Goal: Task Accomplishment & Management: Use online tool/utility

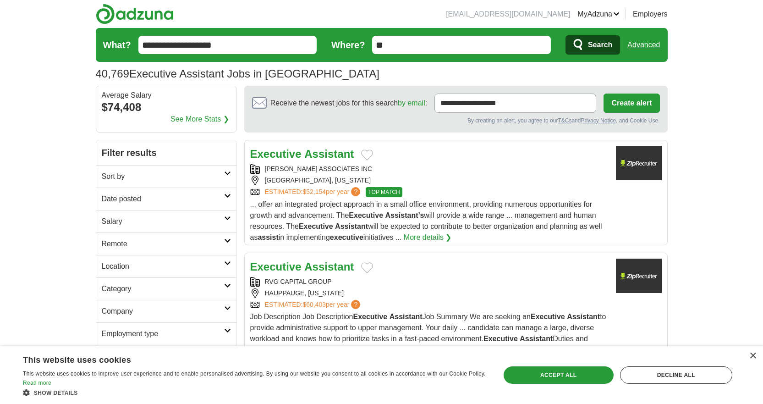
click at [199, 172] on h2 "Sort by" at bounding box center [163, 176] width 122 height 11
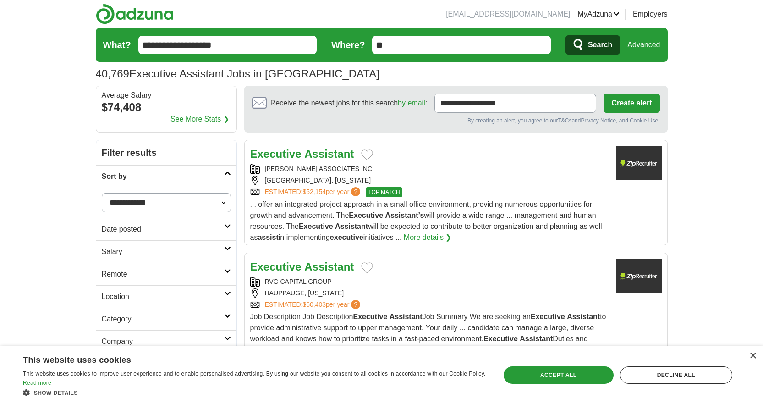
click at [199, 172] on h2 "Sort by" at bounding box center [163, 176] width 122 height 11
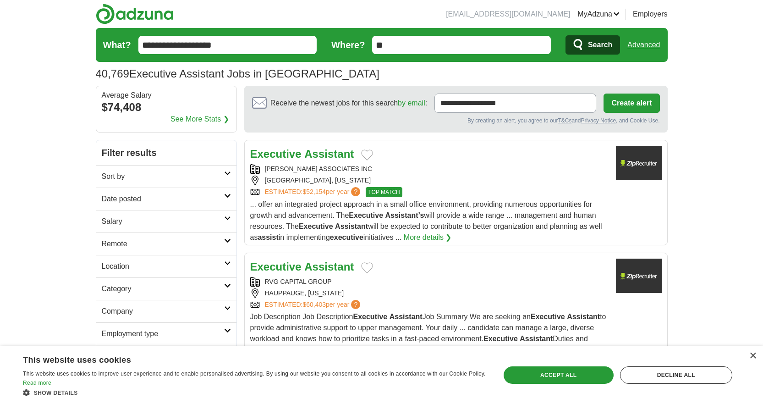
click at [199, 206] on link "Date posted" at bounding box center [166, 199] width 140 height 22
click at [141, 249] on link "Last 7 days" at bounding box center [166, 246] width 129 height 11
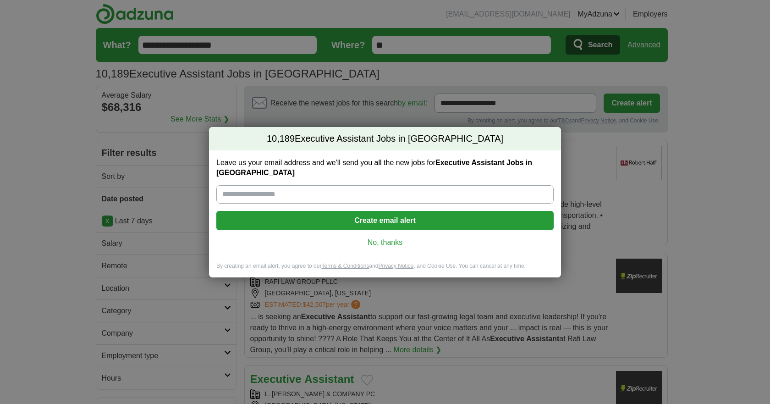
click at [397, 237] on link "No, thanks" at bounding box center [385, 242] width 323 height 10
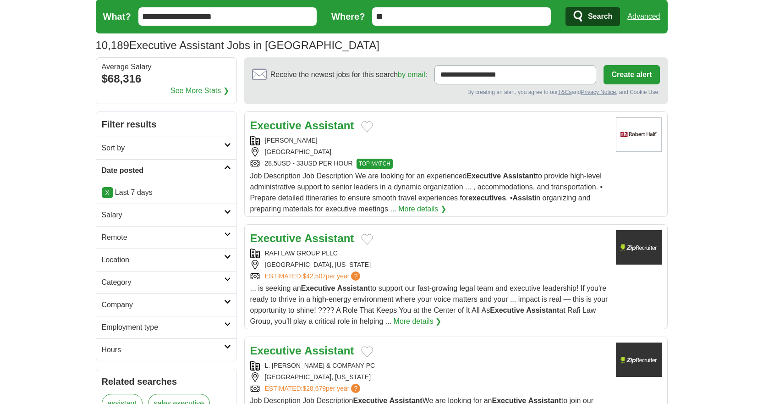
scroll to position [95, 0]
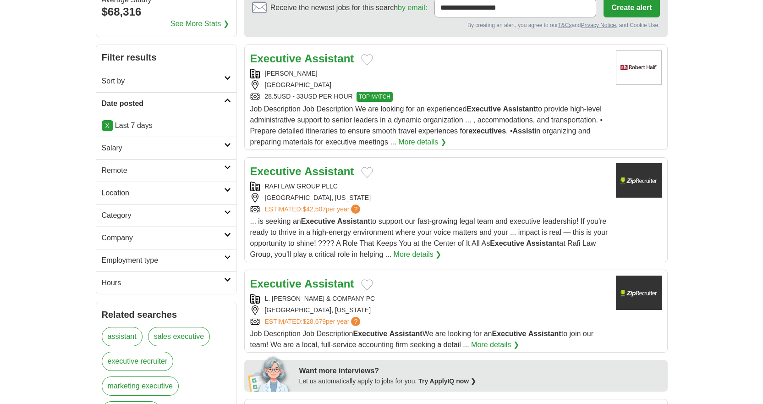
click at [207, 166] on h2 "Remote" at bounding box center [163, 170] width 122 height 11
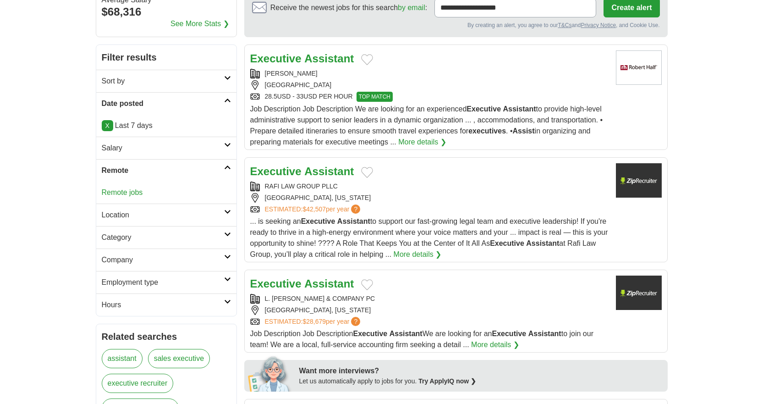
click at [189, 216] on h2 "Location" at bounding box center [163, 215] width 122 height 11
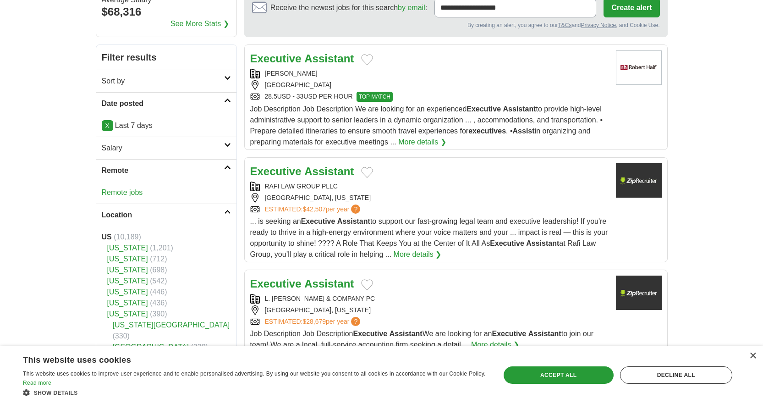
click at [189, 216] on h2 "Location" at bounding box center [163, 215] width 122 height 11
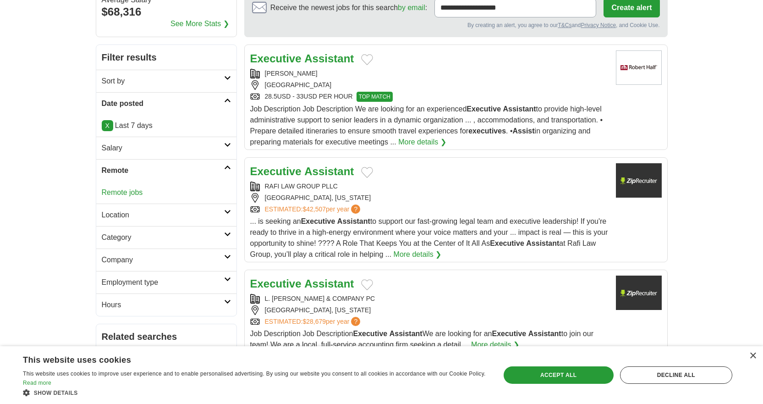
click at [118, 193] on link "Remote jobs" at bounding box center [122, 192] width 41 height 8
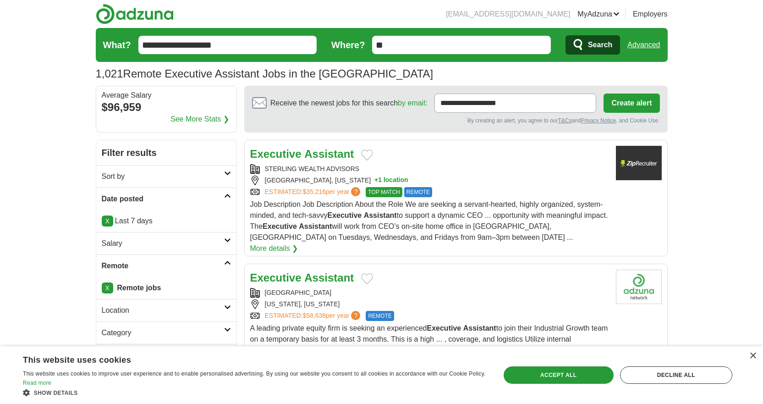
click at [303, 151] on link "Executive Assistant" at bounding box center [302, 154] width 104 height 12
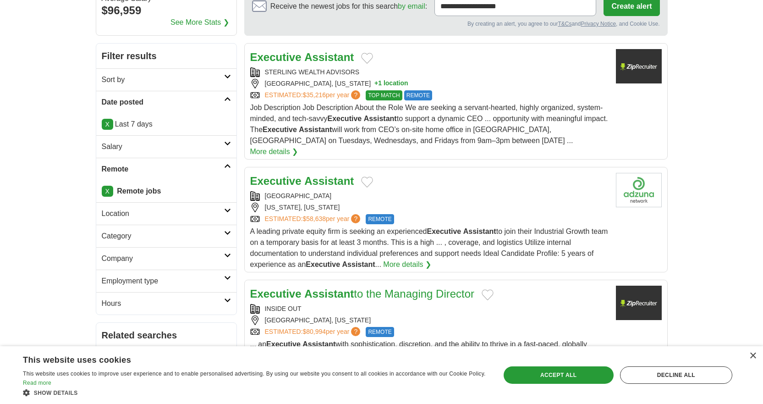
scroll to position [107, 0]
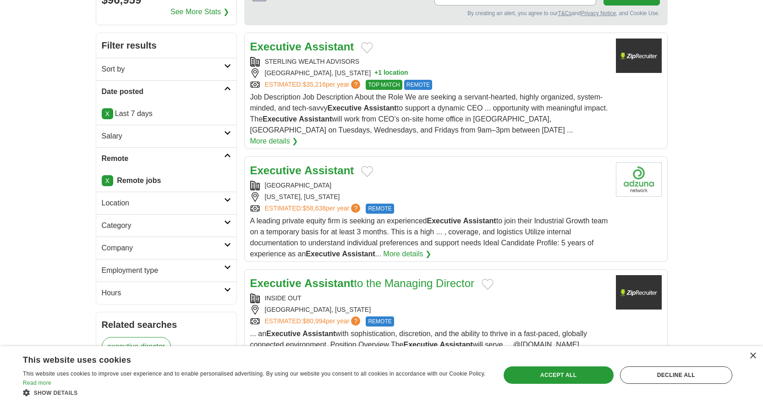
click at [323, 164] on strong "Assistant" at bounding box center [329, 170] width 50 height 12
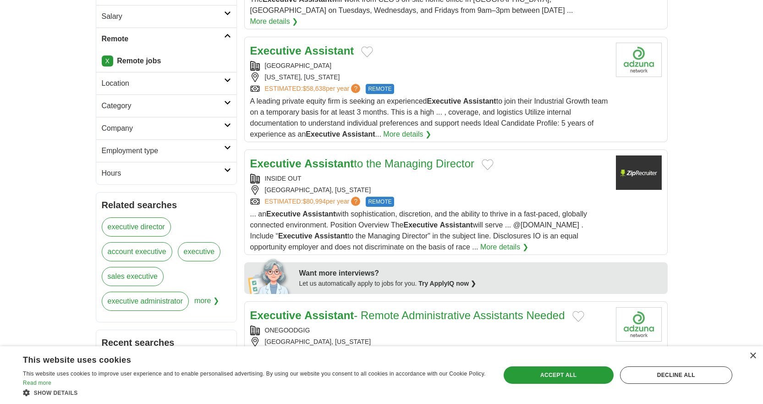
click at [431, 149] on article "Executive Assistant to the Managing Director INSIDE OUT BAINBRIDGE ISLAND, WASH…" at bounding box center [456, 201] width 424 height 105
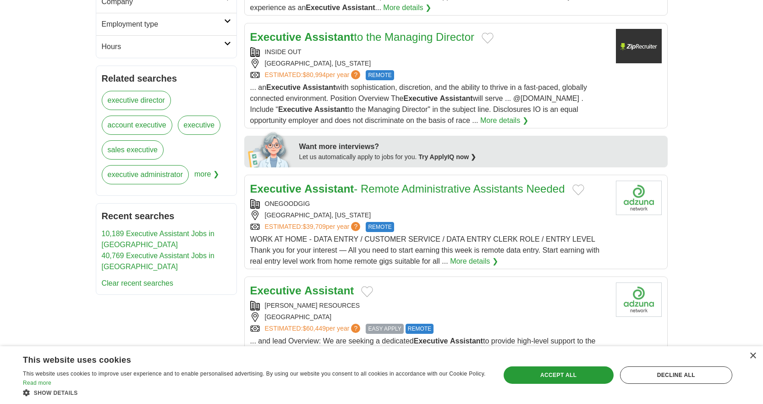
scroll to position [384, 0]
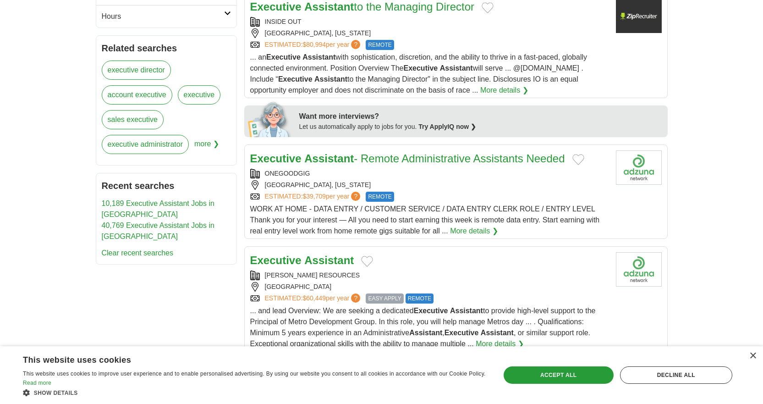
click at [431, 152] on link "Executive Assistant - Remote Administrative Assistants Needed" at bounding box center [407, 158] width 315 height 12
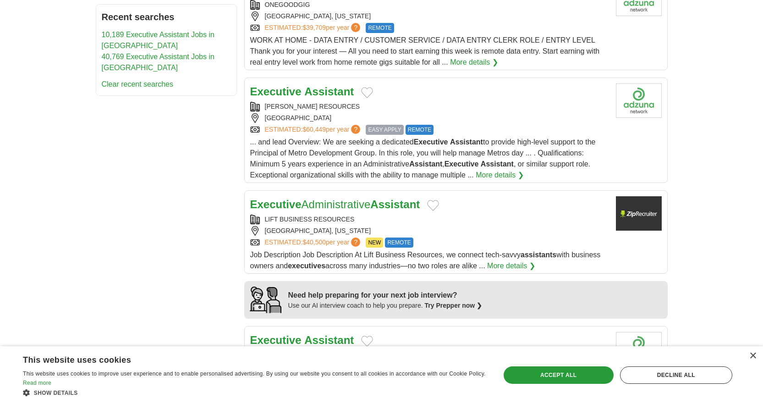
scroll to position [569, 0]
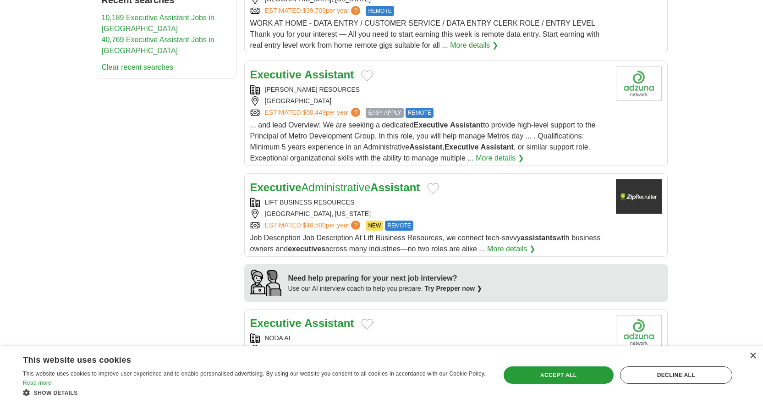
click at [328, 108] on link "ESTIMATED: $60,449 per year ?" at bounding box center [314, 113] width 98 height 10
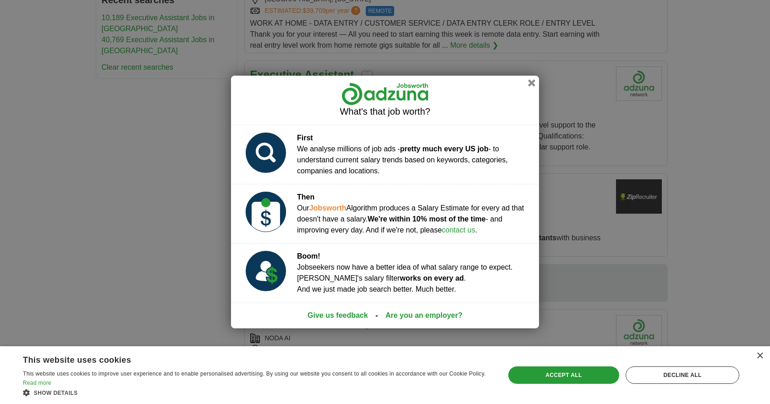
click at [538, 76] on div "What's that job worth?" at bounding box center [385, 100] width 308 height 49
click at [531, 82] on button "button" at bounding box center [532, 83] width 10 height 10
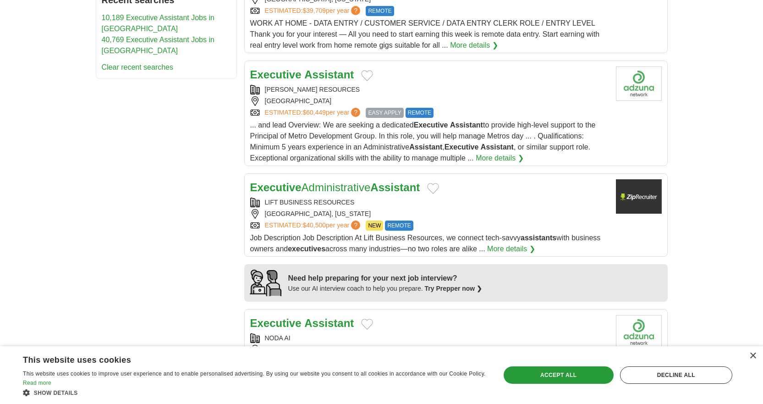
click at [321, 68] on strong "Assistant" at bounding box center [329, 74] width 50 height 12
click at [352, 181] on link "Executive Administrative Assistant" at bounding box center [335, 187] width 170 height 12
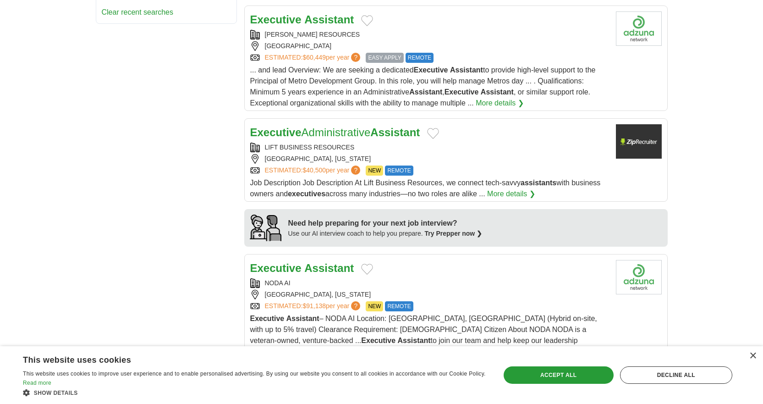
scroll to position [719, 0]
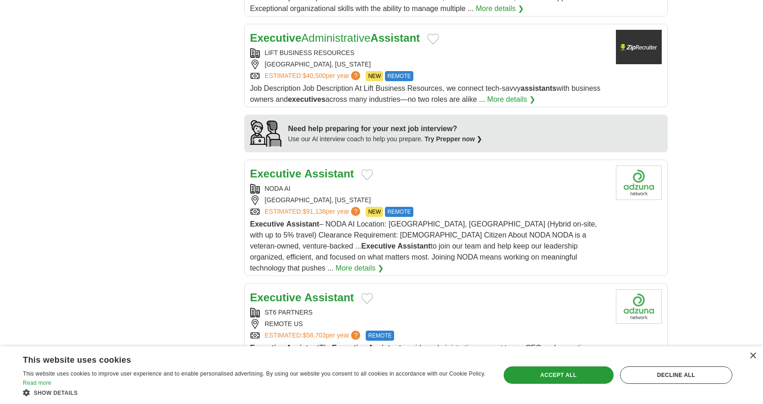
click at [336, 167] on strong "Assistant" at bounding box center [329, 173] width 50 height 12
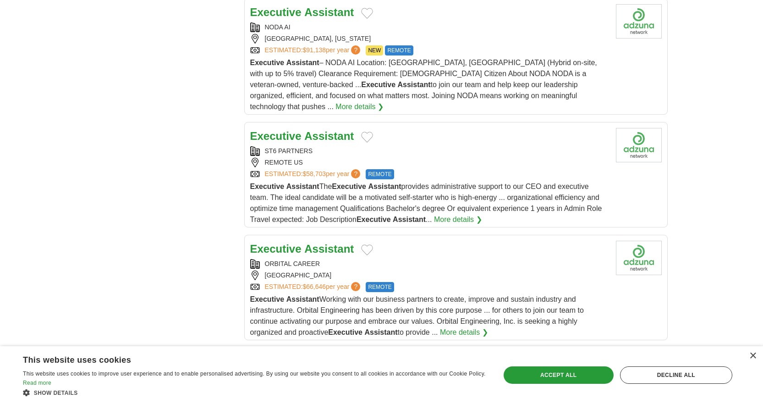
scroll to position [886, 0]
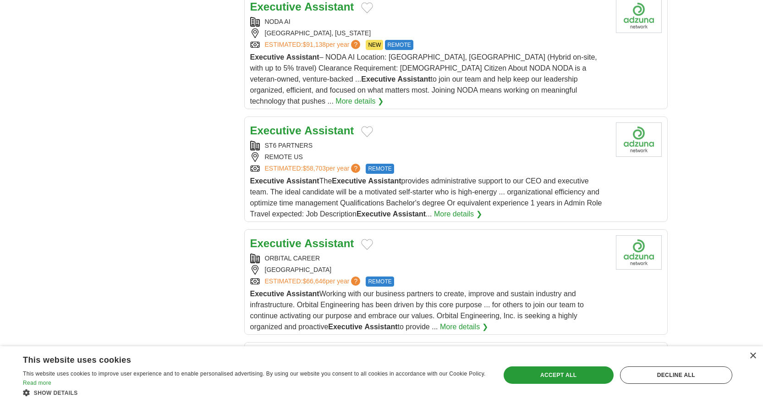
click at [331, 124] on strong "Assistant" at bounding box center [329, 130] width 50 height 12
click at [320, 237] on strong "Assistant" at bounding box center [329, 243] width 50 height 12
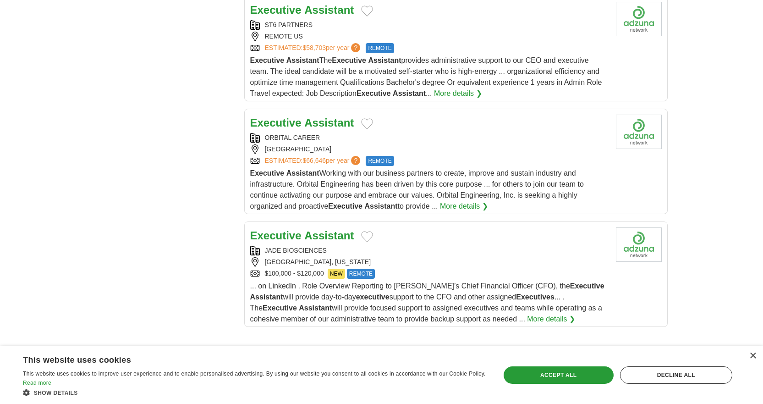
scroll to position [1019, 0]
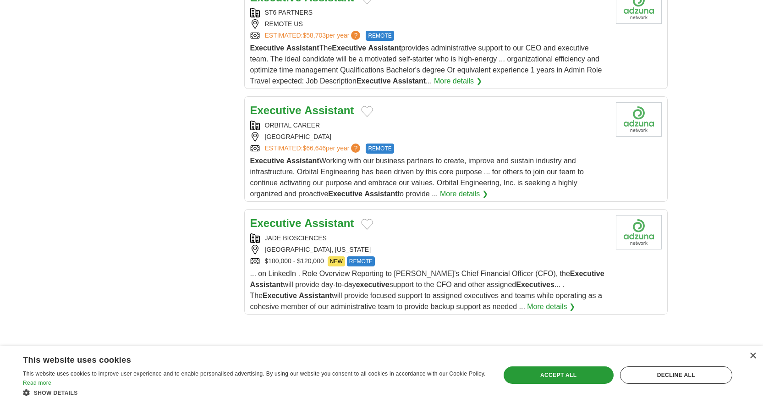
click at [327, 217] on strong "Assistant" at bounding box center [329, 223] width 50 height 12
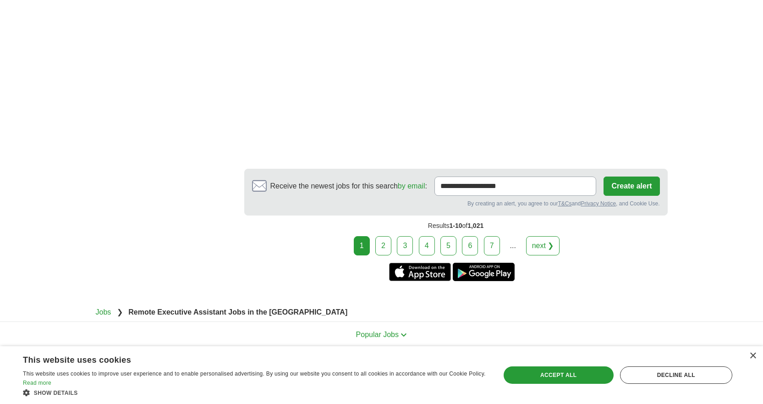
scroll to position [1678, 0]
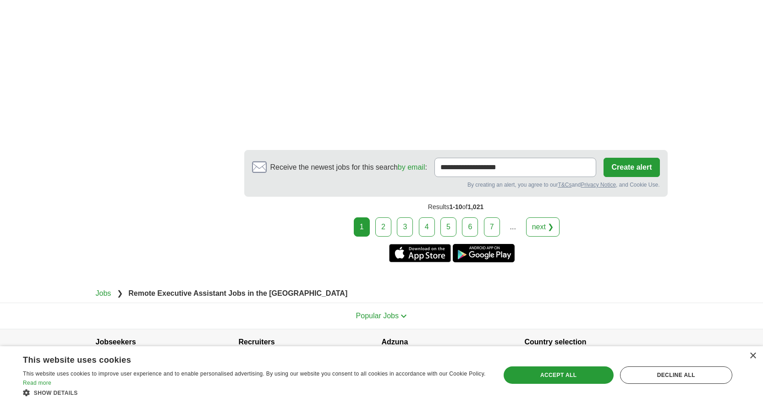
click at [386, 217] on link "2" at bounding box center [384, 226] width 16 height 19
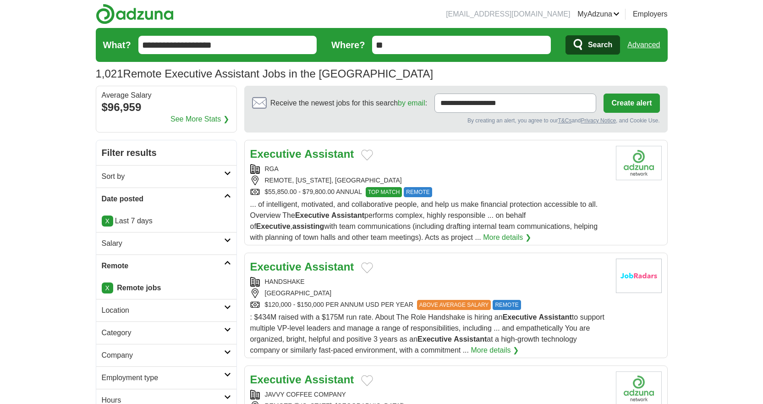
scroll to position [103, 0]
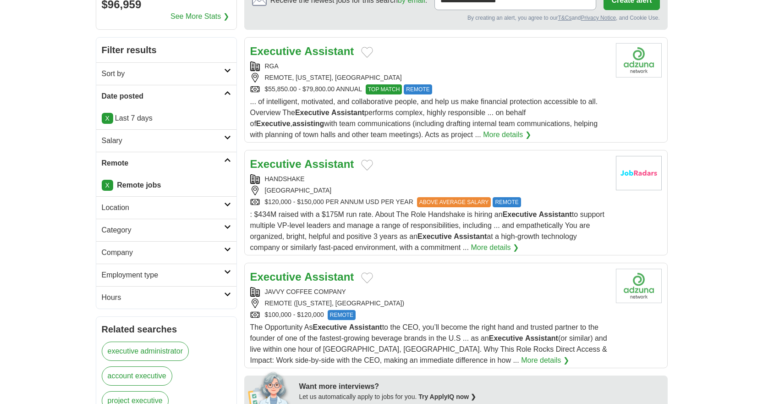
click at [333, 166] on strong "Assistant" at bounding box center [329, 164] width 50 height 12
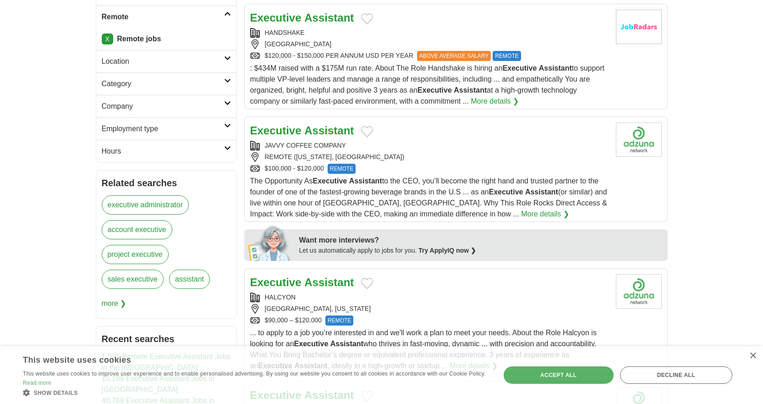
click at [333, 129] on strong "Assistant" at bounding box center [329, 130] width 50 height 12
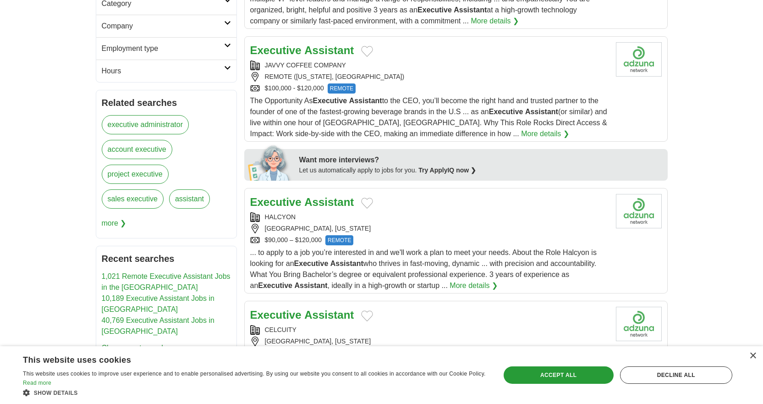
scroll to position [388, 0]
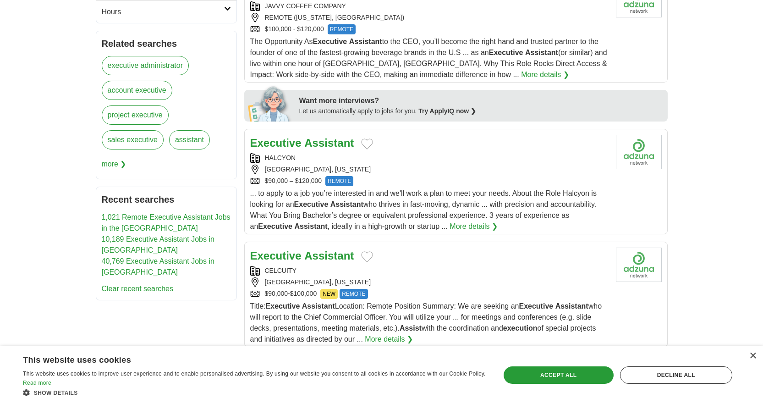
click at [330, 136] on h2 "Executive Assistant" at bounding box center [302, 143] width 104 height 17
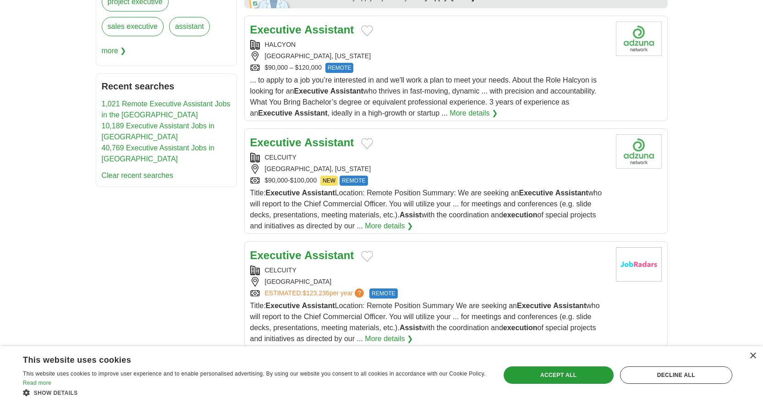
click at [330, 144] on strong "Assistant" at bounding box center [329, 142] width 50 height 12
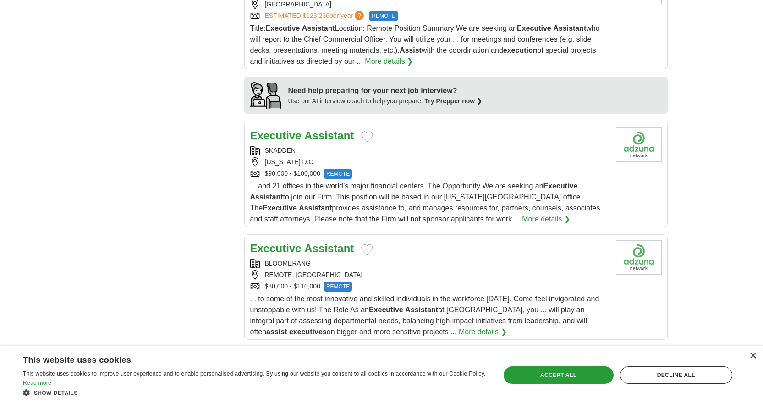
scroll to position [779, 0]
click at [331, 141] on strong "Assistant" at bounding box center [329, 135] width 50 height 12
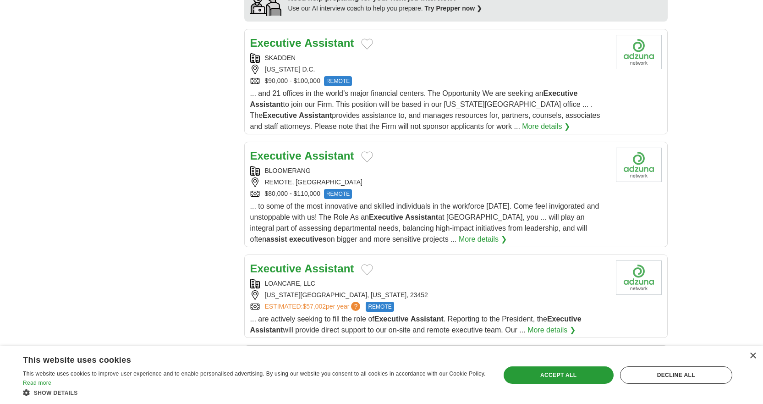
scroll to position [890, 0]
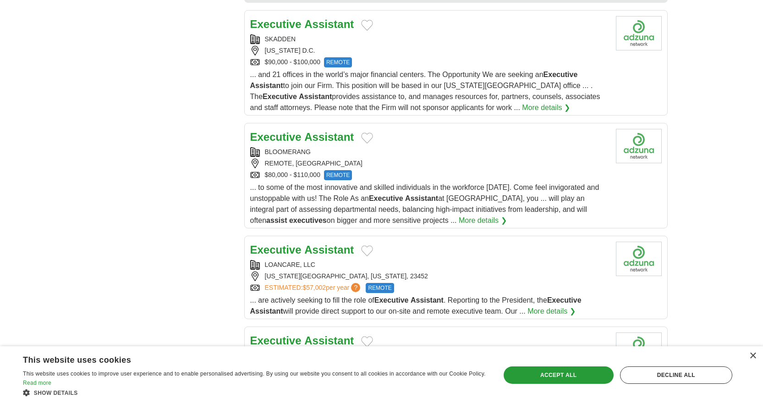
click at [331, 142] on strong "Assistant" at bounding box center [329, 137] width 50 height 12
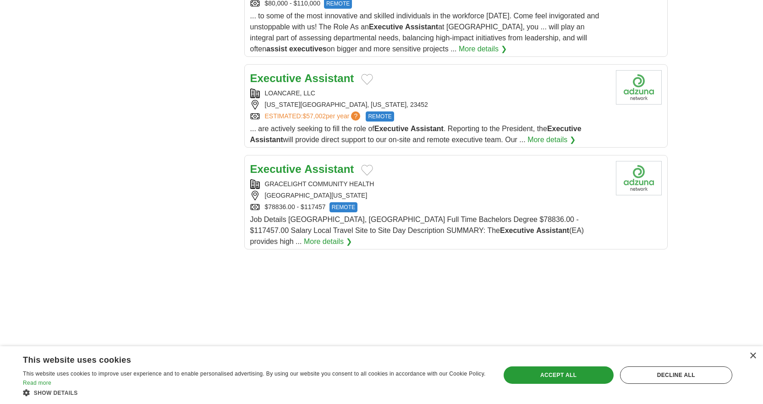
click at [340, 171] on strong "Assistant" at bounding box center [329, 169] width 50 height 12
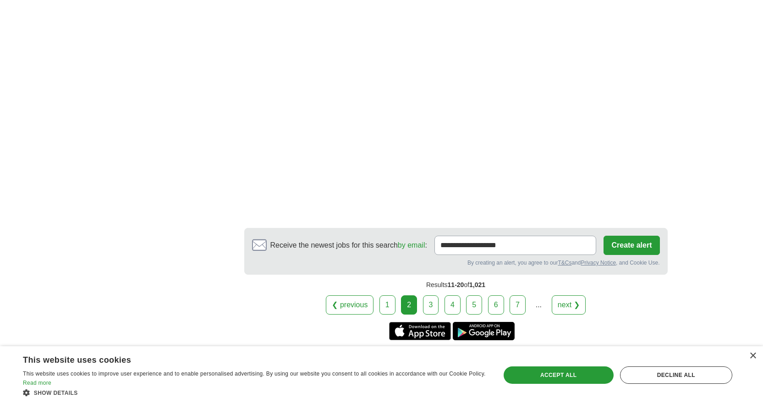
scroll to position [1722, 0]
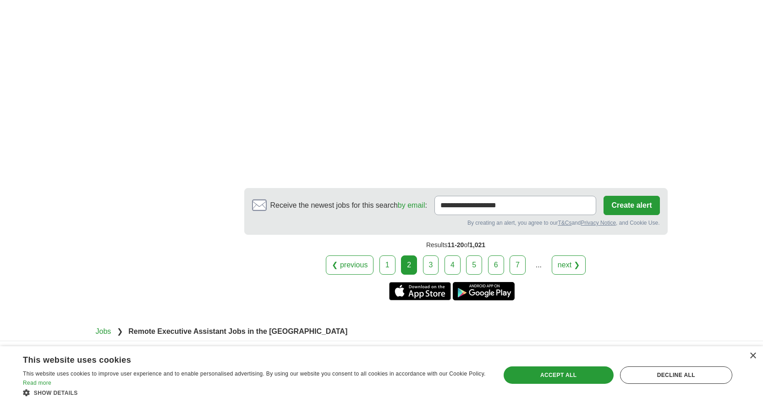
click at [431, 255] on link "3" at bounding box center [431, 264] width 16 height 19
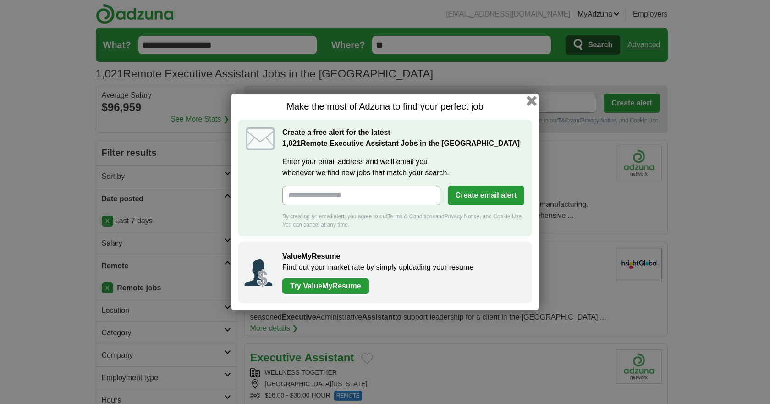
click at [533, 101] on button "button" at bounding box center [532, 101] width 10 height 10
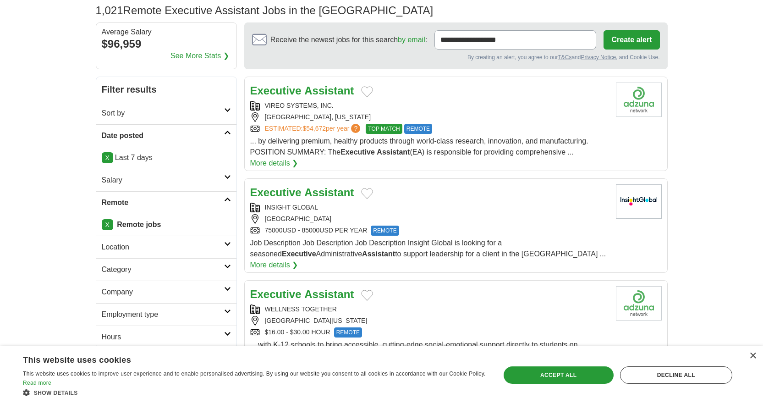
scroll to position [123, 0]
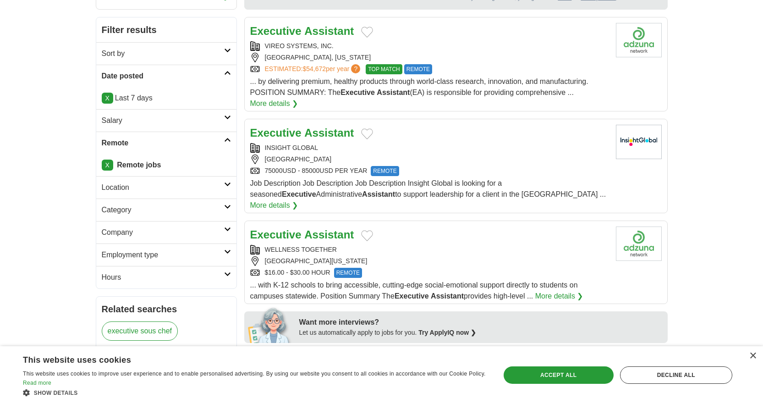
click at [329, 133] on strong "Assistant" at bounding box center [329, 133] width 50 height 12
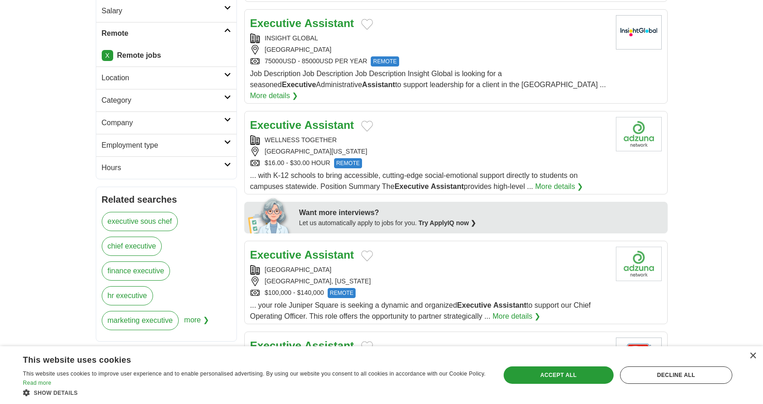
scroll to position [269, 0]
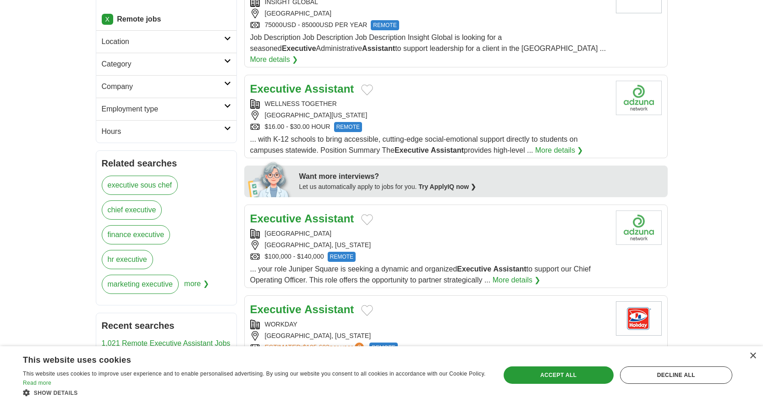
click at [344, 83] on strong "Assistant" at bounding box center [329, 89] width 50 height 12
click at [326, 212] on strong "Assistant" at bounding box center [329, 218] width 50 height 12
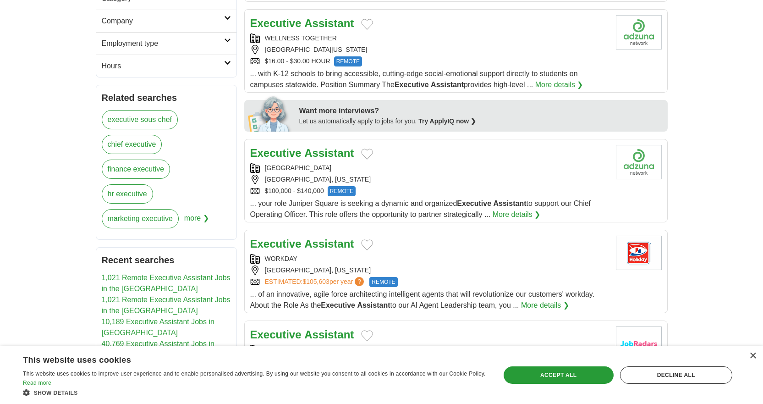
scroll to position [400, 0]
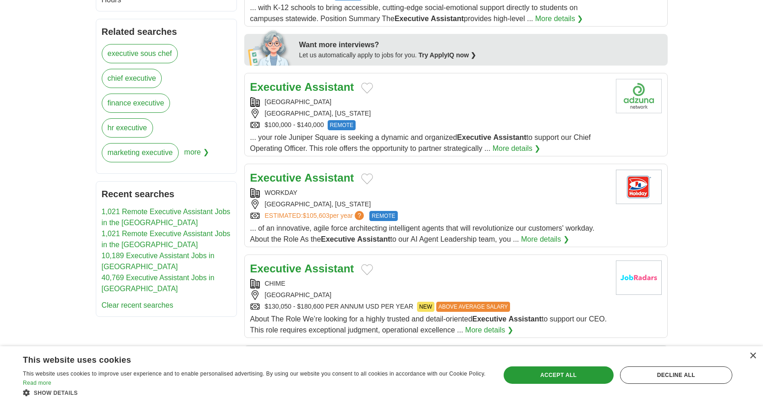
click at [329, 171] on strong "Assistant" at bounding box center [329, 177] width 50 height 12
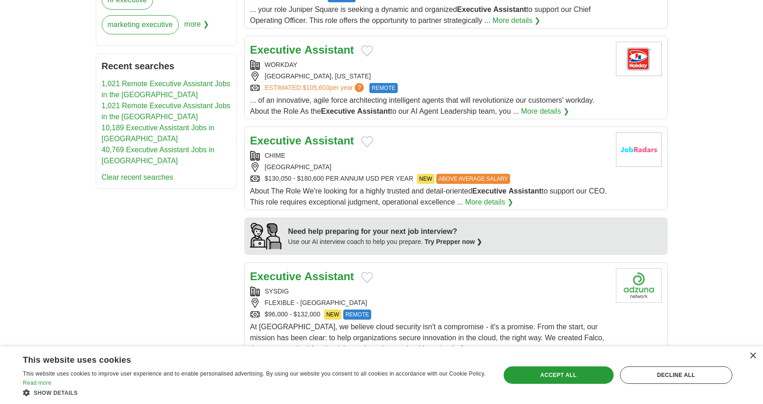
scroll to position [552, 0]
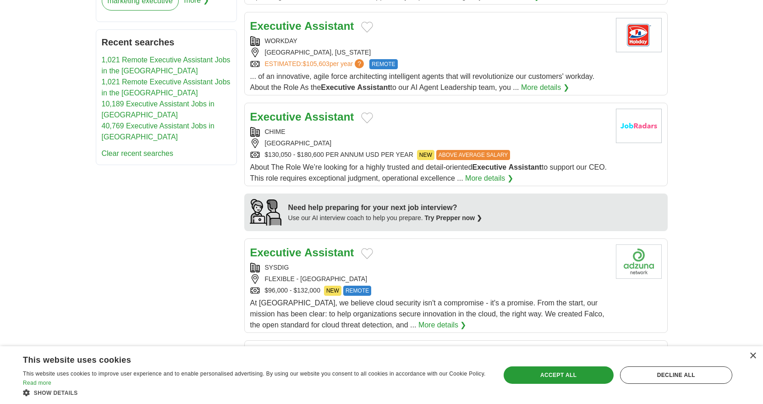
click at [309, 110] on strong "Assistant" at bounding box center [329, 116] width 50 height 12
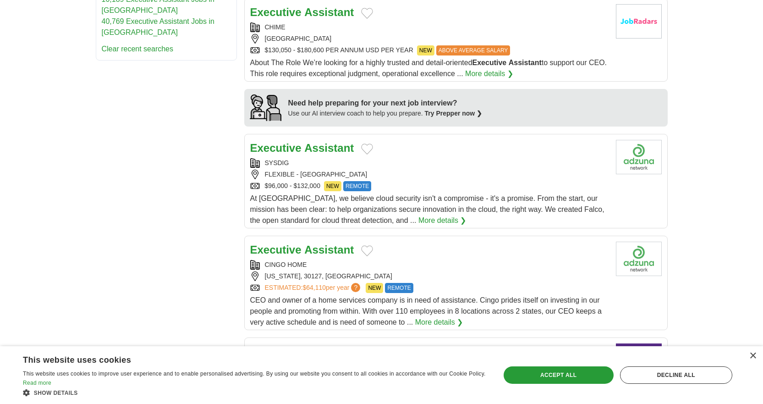
scroll to position [677, 0]
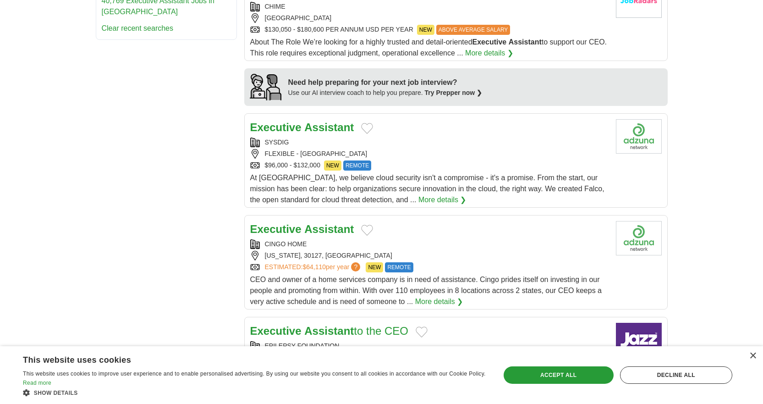
click at [309, 121] on strong "Assistant" at bounding box center [329, 127] width 50 height 12
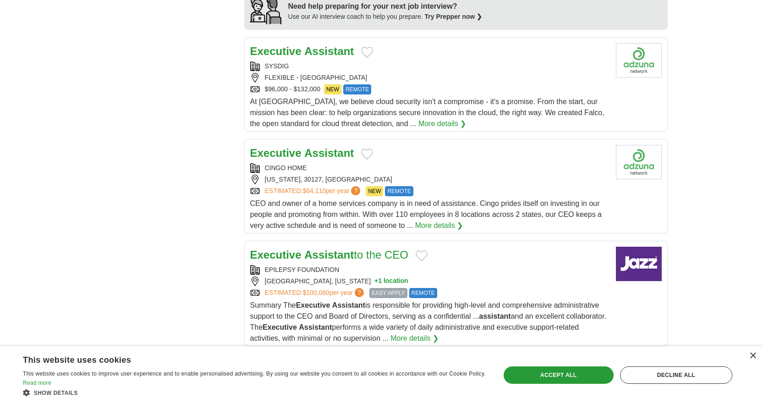
scroll to position [784, 0]
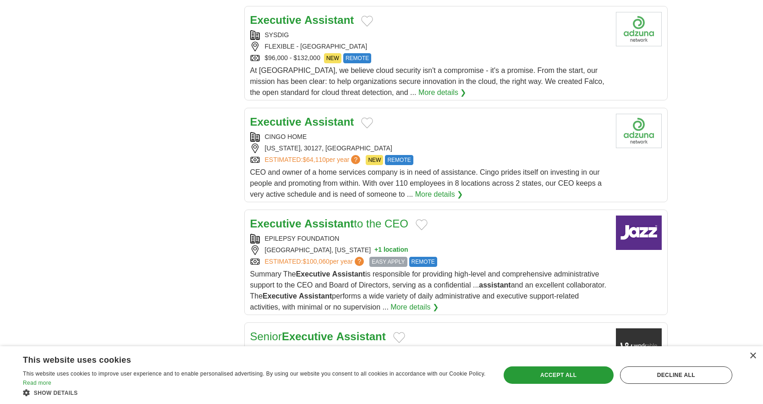
click at [315, 116] on strong "Assistant" at bounding box center [329, 122] width 50 height 12
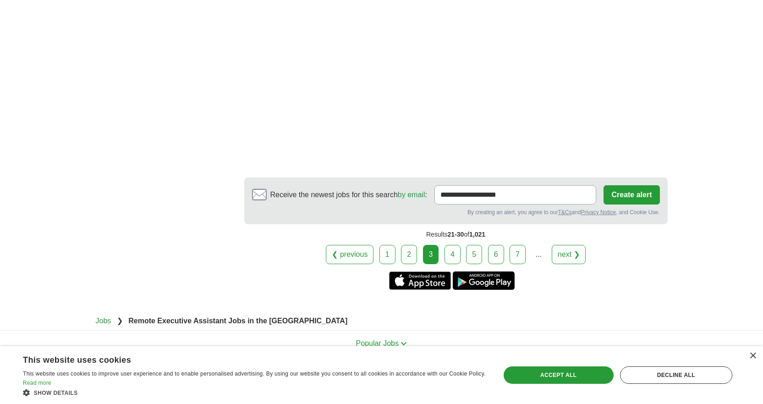
scroll to position [1599, 0]
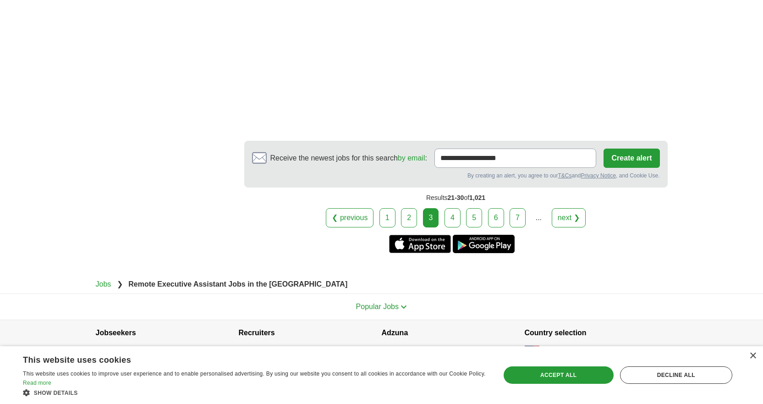
click at [445, 213] on link "4" at bounding box center [453, 217] width 16 height 19
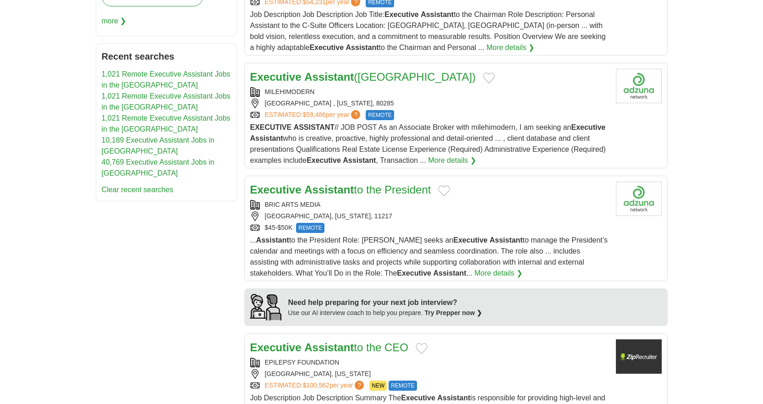
scroll to position [570, 0]
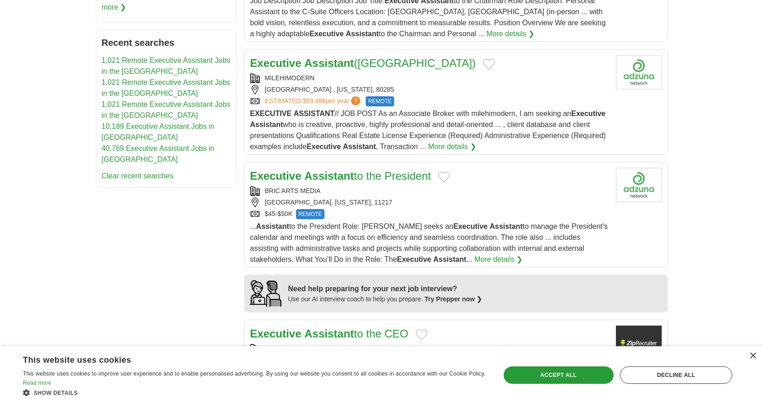
click at [396, 172] on h2 "Executive Assistant to the President" at bounding box center [340, 176] width 181 height 17
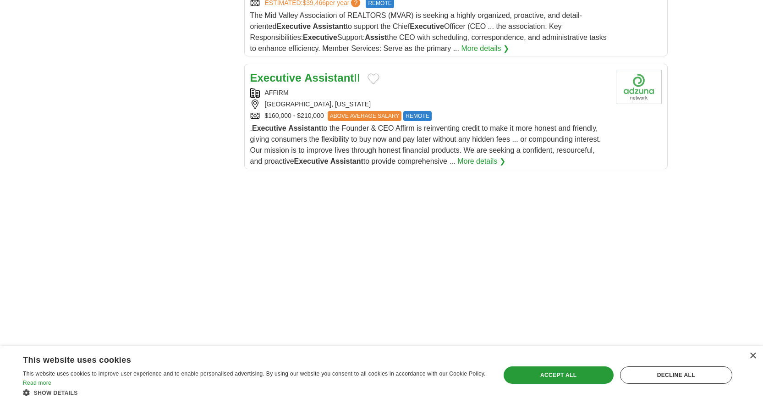
scroll to position [1182, 0]
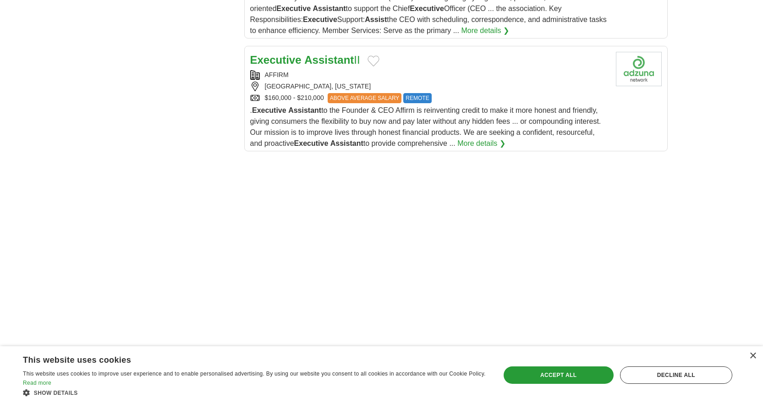
click at [336, 62] on strong "Assistant" at bounding box center [329, 60] width 50 height 12
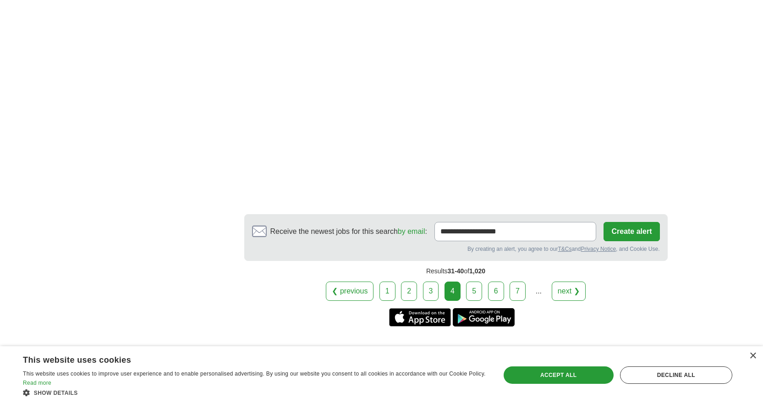
scroll to position [1772, 0]
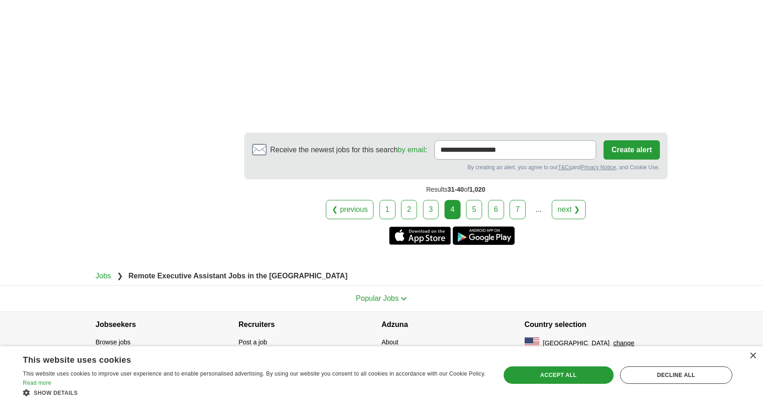
click at [474, 215] on link "5" at bounding box center [474, 209] width 16 height 19
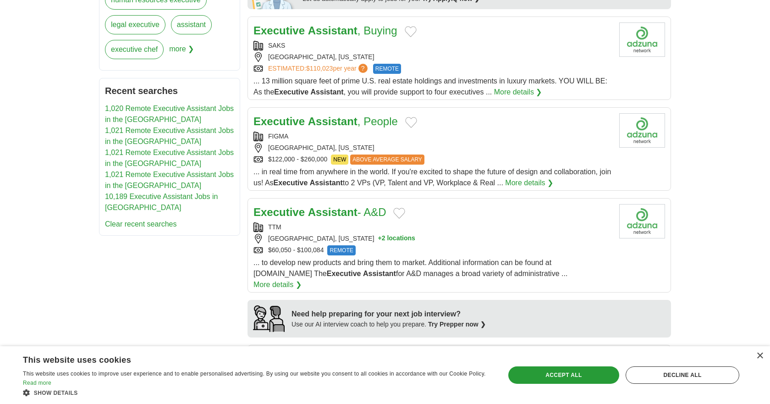
scroll to position [449, 0]
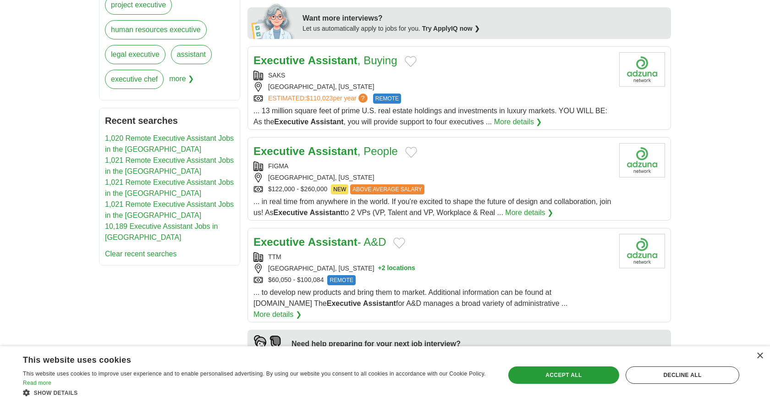
click at [365, 153] on link "Executive Assistant , People" at bounding box center [326, 151] width 144 height 12
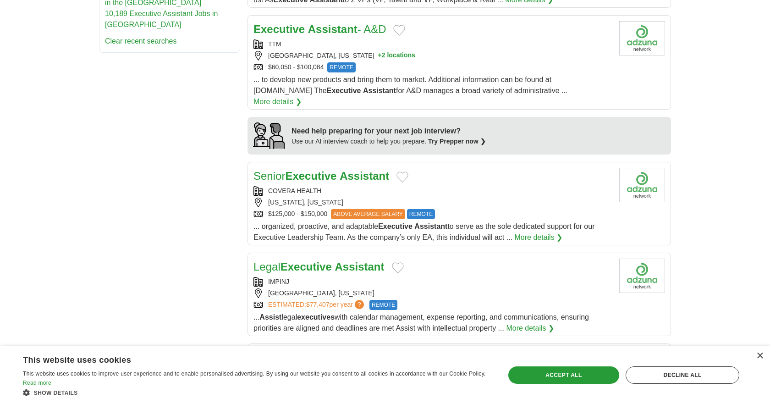
scroll to position [688, 0]
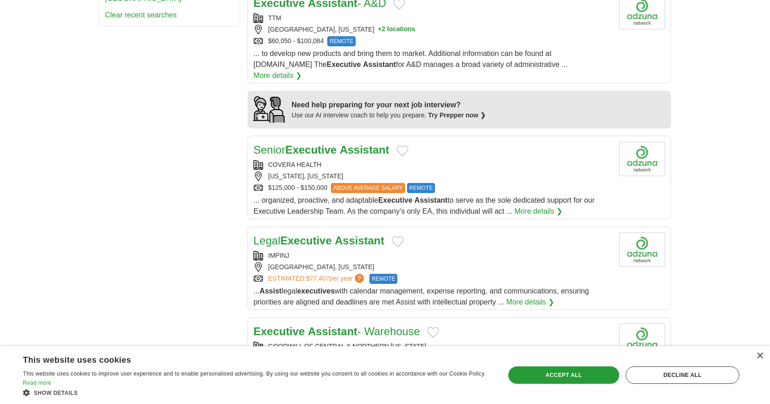
click at [352, 144] on strong "Assistant" at bounding box center [365, 150] width 50 height 12
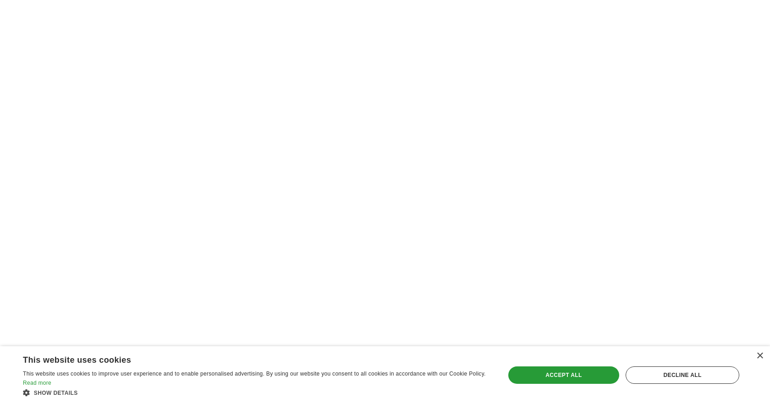
scroll to position [1624, 0]
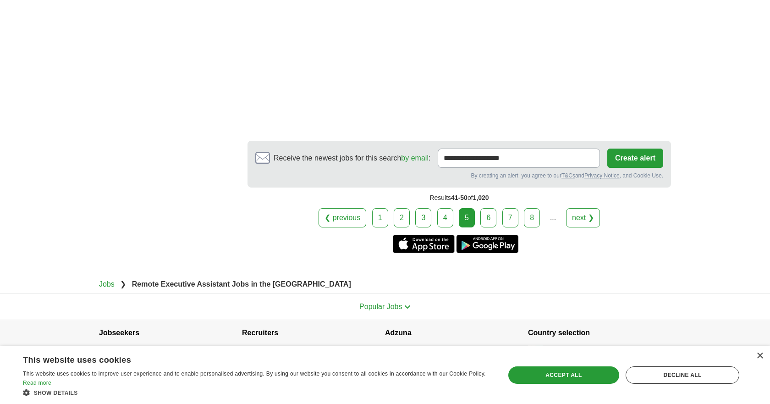
click at [485, 218] on link "6" at bounding box center [489, 217] width 16 height 19
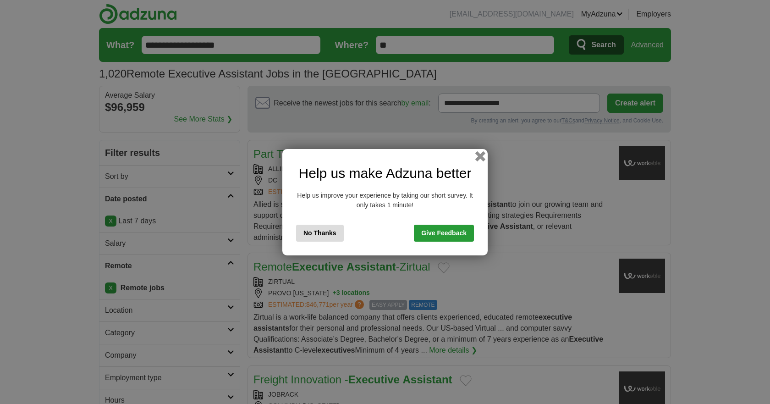
click at [484, 158] on button "button" at bounding box center [480, 156] width 10 height 10
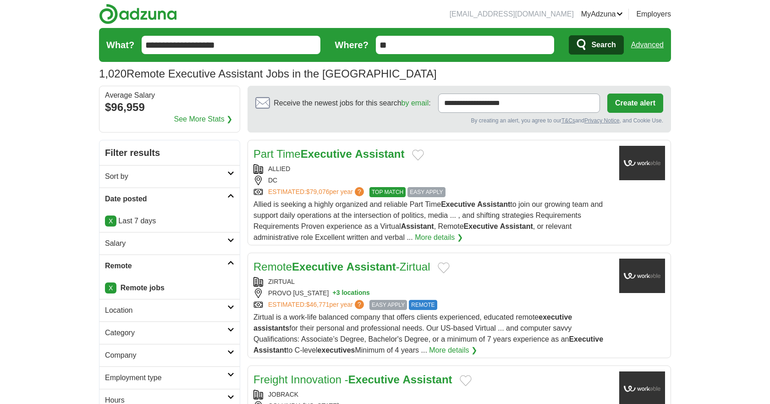
click at [359, 149] on strong "Assistant" at bounding box center [380, 154] width 50 height 12
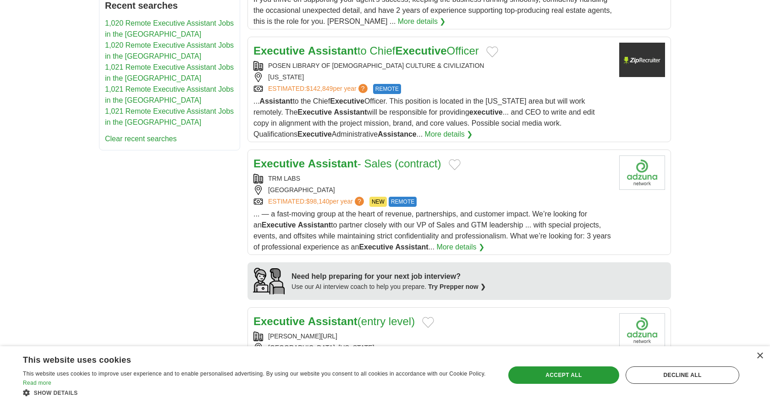
scroll to position [592, 0]
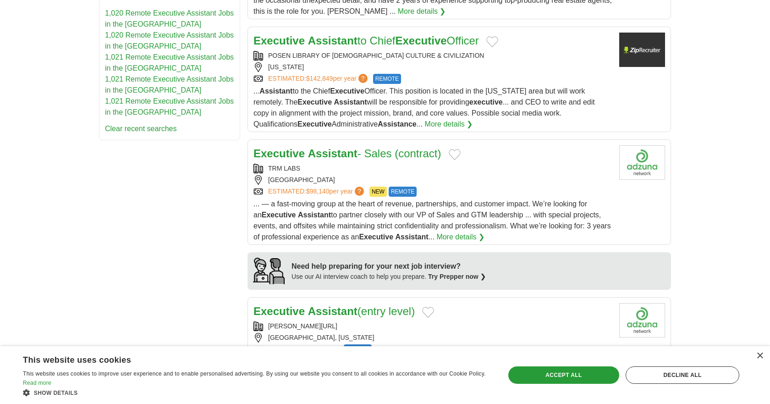
click at [351, 151] on strong "Assistant" at bounding box center [333, 153] width 50 height 12
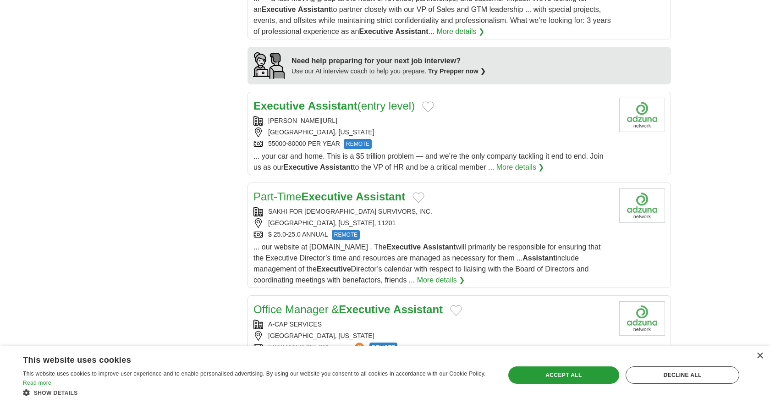
scroll to position [845, 0]
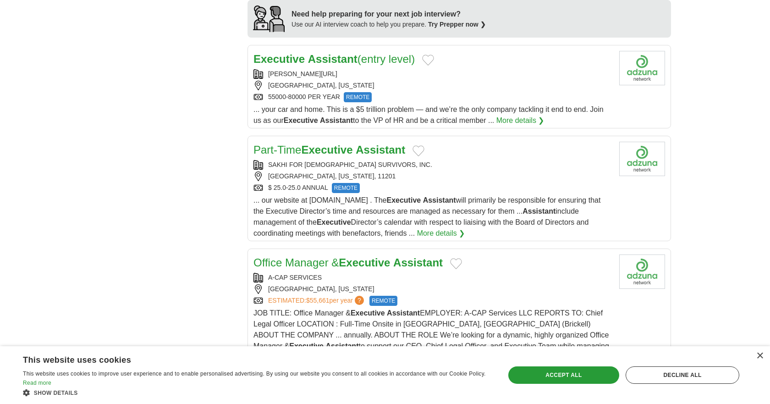
click at [337, 63] on strong "Assistant" at bounding box center [333, 59] width 50 height 12
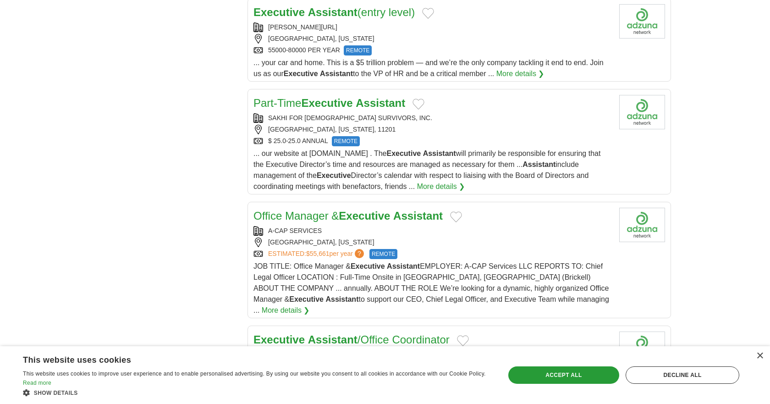
scroll to position [922, 0]
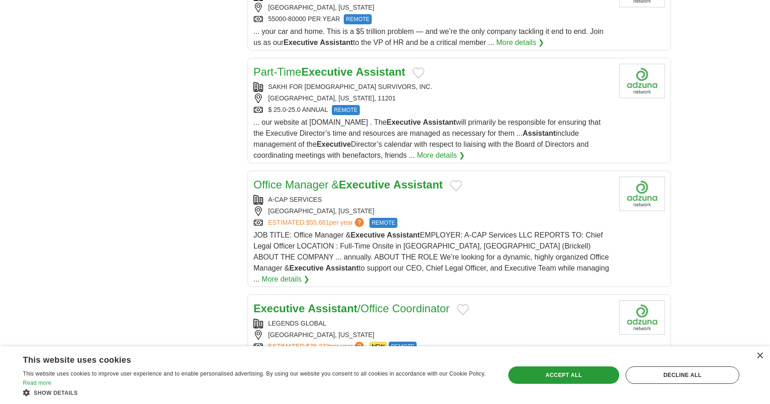
click at [335, 77] on strong "Executive" at bounding box center [326, 72] width 51 height 12
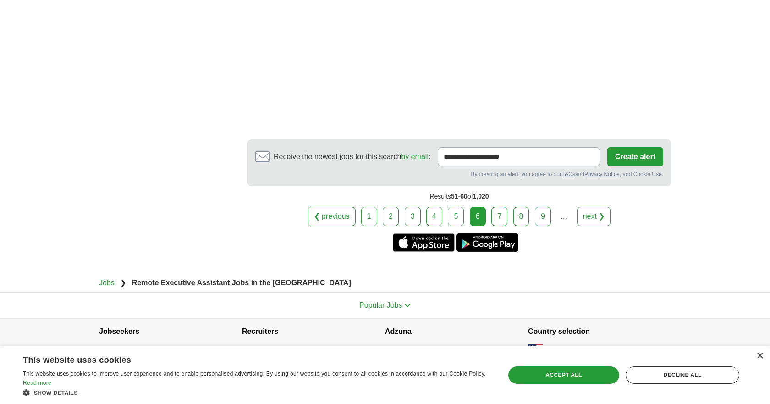
scroll to position [1682, 0]
click at [495, 211] on link "7" at bounding box center [500, 215] width 16 height 19
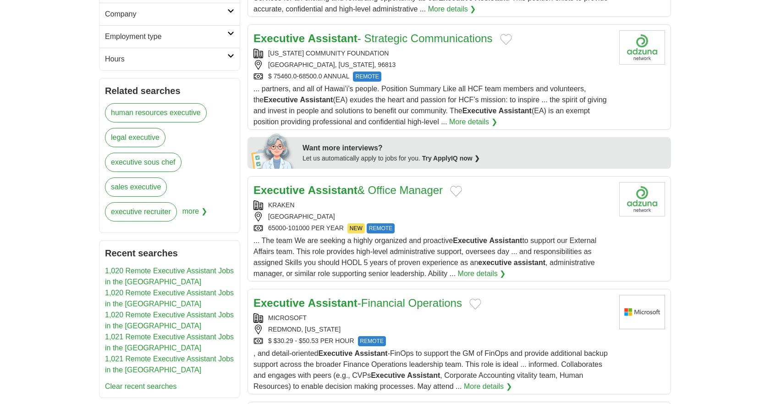
scroll to position [376, 0]
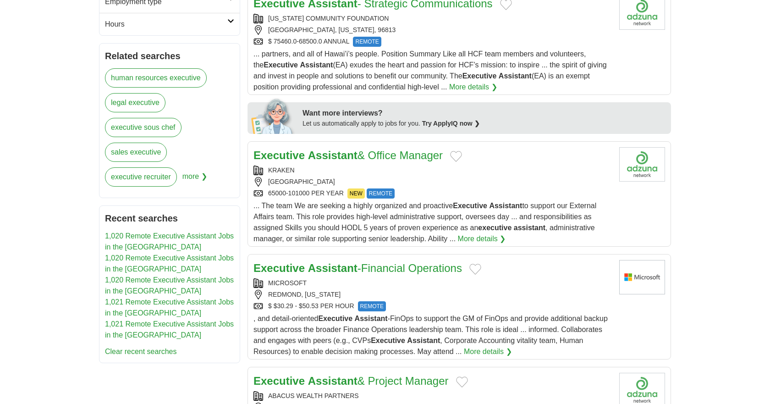
click at [376, 11] on h2 "Executive Assistant - Strategic Communications" at bounding box center [373, 3] width 239 height 17
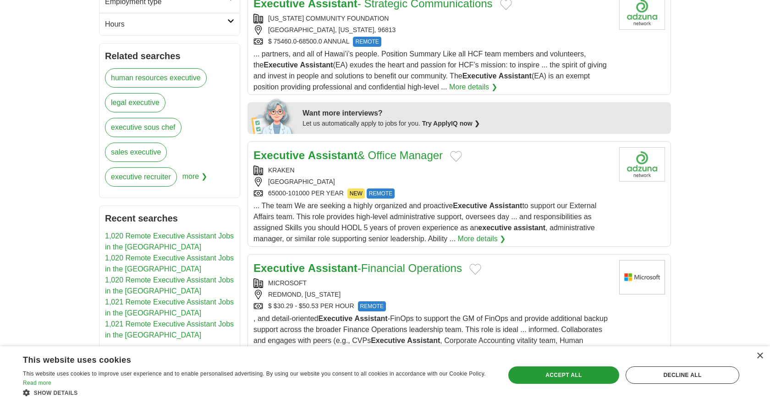
click at [365, 156] on link "Executive Assistant & Office Manager" at bounding box center [348, 155] width 189 height 12
click at [357, 272] on link "Executive Assistant -Financial Operations" at bounding box center [358, 268] width 209 height 12
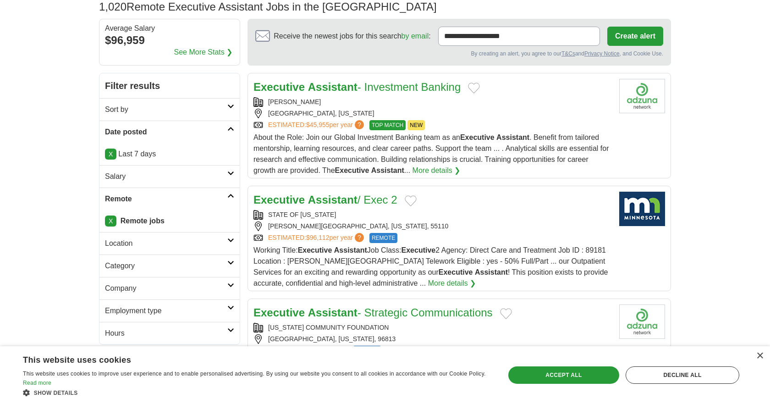
scroll to position [0, 0]
